Goal: Task Accomplishment & Management: Manage account settings

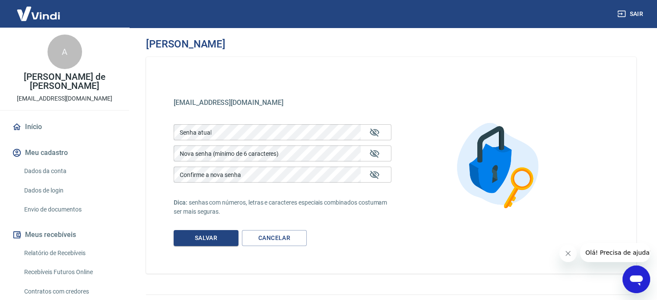
click at [625, 13] on button "Sair" at bounding box center [630, 14] width 31 height 16
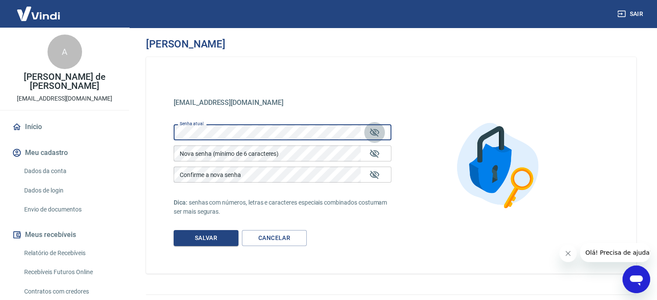
click at [377, 131] on icon "Mostrar/esconder senha" at bounding box center [374, 132] width 10 height 10
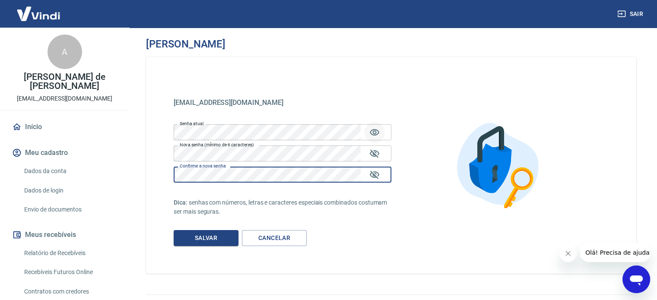
click at [197, 174] on div "Confirme a nova senha Confirme a nova senha" at bounding box center [283, 175] width 218 height 16
click at [371, 172] on icon "Mostrar/esconder senha" at bounding box center [375, 175] width 10 height 8
click at [375, 152] on icon "Mostrar/esconder senha" at bounding box center [374, 154] width 10 height 10
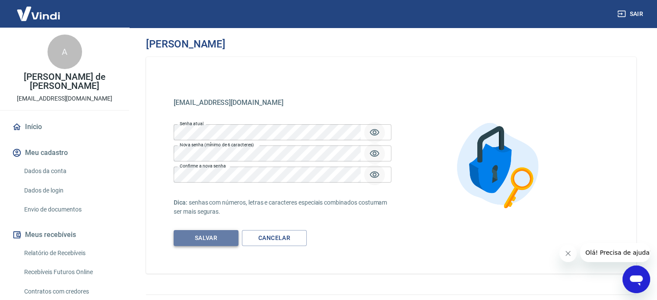
click at [211, 238] on button "Salvar" at bounding box center [206, 238] width 65 height 16
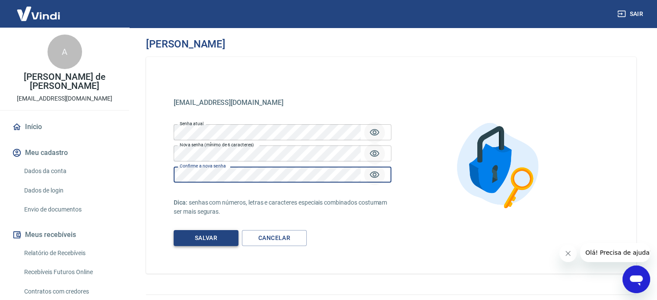
click at [221, 240] on button "Salvar" at bounding box center [206, 238] width 65 height 16
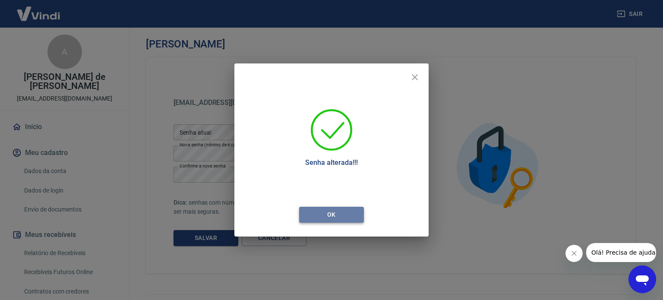
click at [331, 212] on button "Ok" at bounding box center [331, 215] width 65 height 16
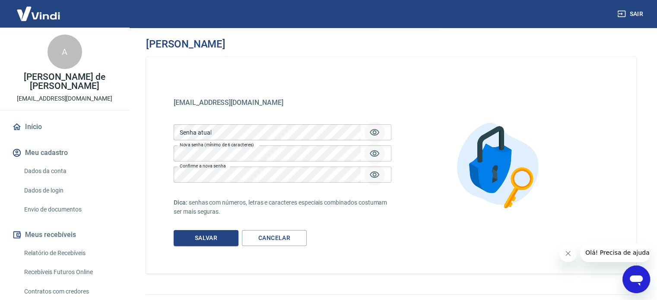
click at [622, 17] on icon "button" at bounding box center [622, 14] width 8 height 6
click at [284, 239] on link "Cancelar" at bounding box center [274, 238] width 65 height 16
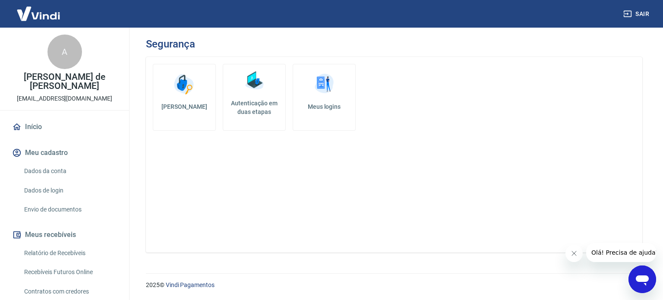
click at [54, 152] on button "Meu cadastro" at bounding box center [64, 152] width 108 height 19
click at [573, 254] on icon "Fechar mensagem da empresa" at bounding box center [574, 253] width 7 height 7
click at [325, 94] on img at bounding box center [324, 84] width 26 height 26
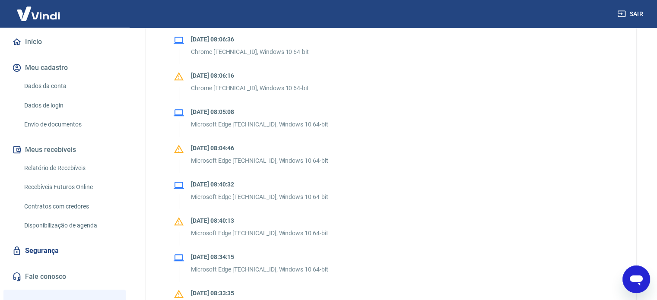
scroll to position [175, 0]
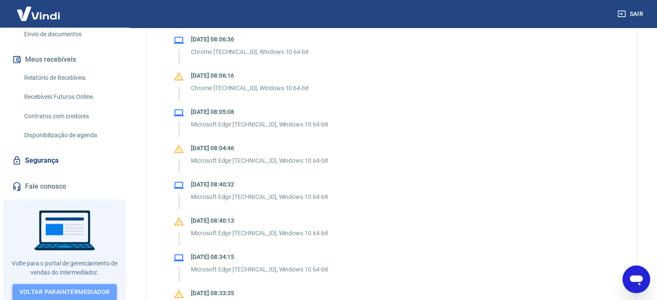
click at [64, 290] on link "Voltar para Intermediador" at bounding box center [65, 292] width 105 height 16
